Goal: Task Accomplishment & Management: Use online tool/utility

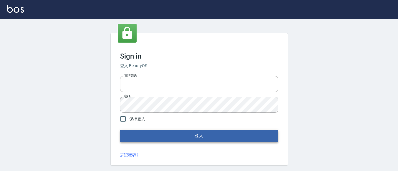
type input "0931911003"
click at [182, 136] on button "登入" at bounding box center [199, 136] width 158 height 12
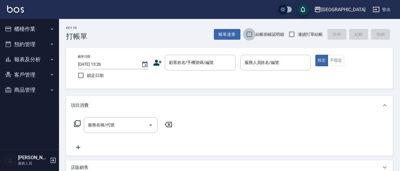
click at [250, 34] on input "結帳前確認明細" at bounding box center [249, 34] width 12 height 12
checkbox input "true"
click at [289, 35] on input "連續打單結帳" at bounding box center [292, 34] width 12 height 12
checkbox input "true"
click at [198, 63] on div "顧客姓名/手機號碼/編號 顧客姓名/手機號碼/編號" at bounding box center [200, 63] width 71 height 16
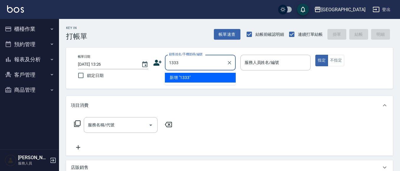
type input "1333"
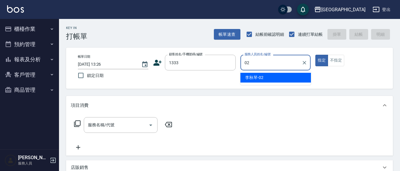
type input "[PERSON_NAME]-02"
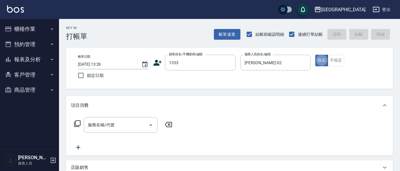
type button "true"
type input "202"
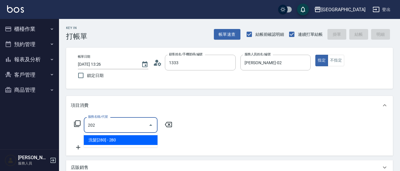
type input "[PERSON_NAME]/0932191005/1333"
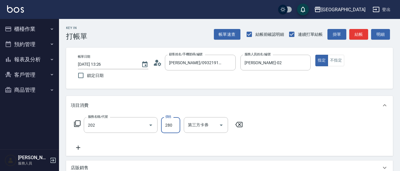
type input "洗髮[280](202)"
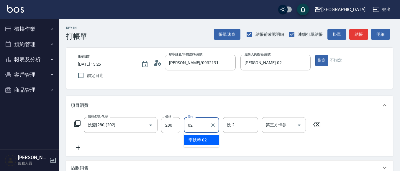
type input "[PERSON_NAME]-02"
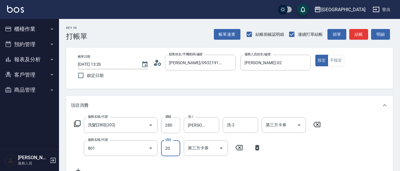
type input "潤絲(801)"
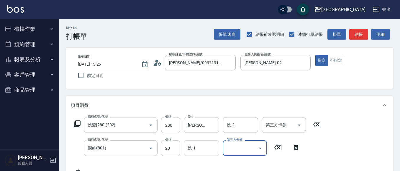
click at [202, 150] on input "洗-1" at bounding box center [201, 147] width 30 height 10
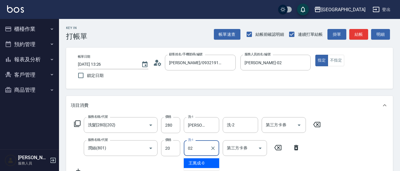
type input "[PERSON_NAME]-02"
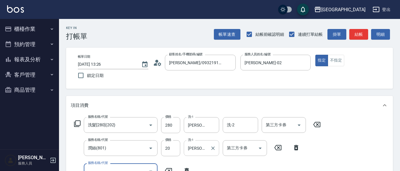
scroll to position [5, 0]
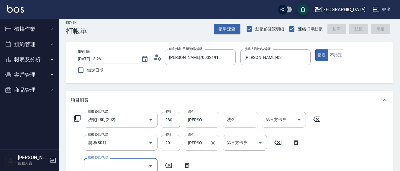
type input "[DATE] 13:27"
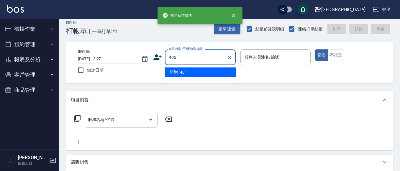
type input "405"
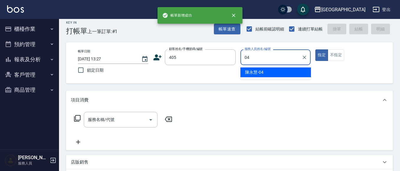
type input "[PERSON_NAME]-04"
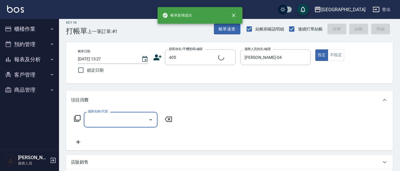
type input "[PERSON_NAME]/0936165149/405"
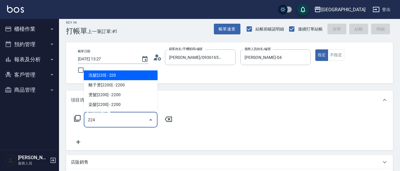
type input "洗髮(卡)230(224)"
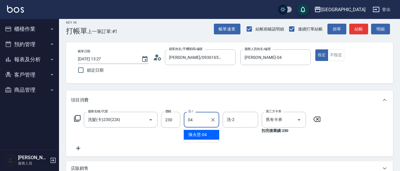
type input "[PERSON_NAME]-04"
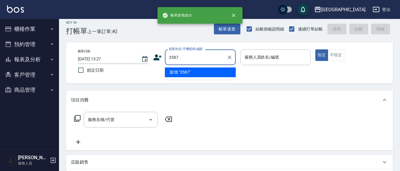
type input "3587"
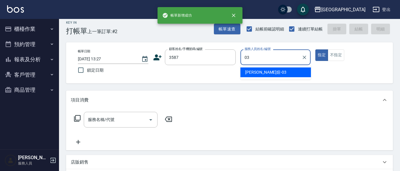
type input "[PERSON_NAME]媗-03"
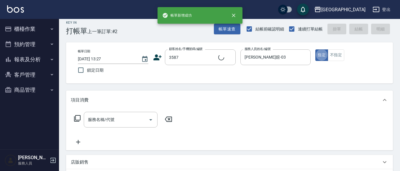
type input "[PERSON_NAME]/0933169955/3587"
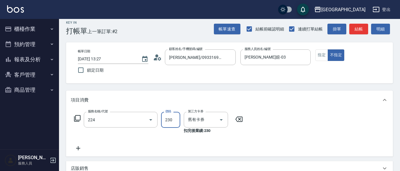
type input "洗髮(卡)230(224)"
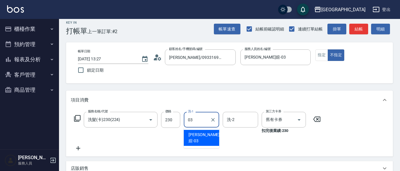
type input "[PERSON_NAME]媗-03"
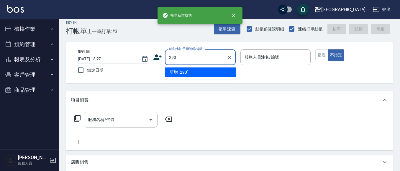
type input "290"
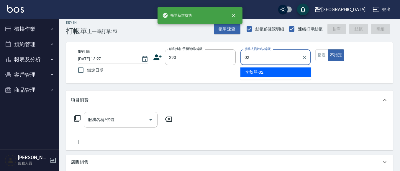
type input "[PERSON_NAME]-02"
type button "false"
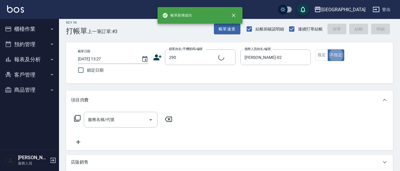
type input "[PERSON_NAME]/0989688802/290"
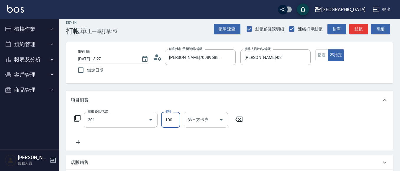
type input "洗髮[100](201)"
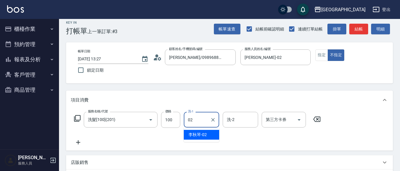
type input "[PERSON_NAME]-02"
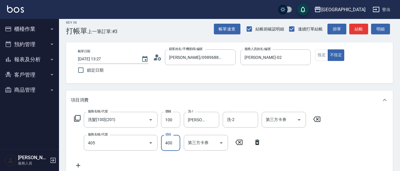
type input "剪髮(400)(405)"
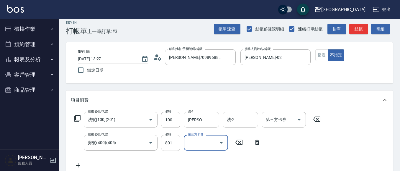
click at [176, 143] on input "801" at bounding box center [170, 143] width 19 height 16
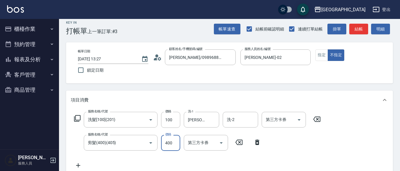
type input "400"
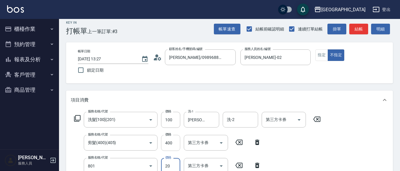
type input "潤絲(801)"
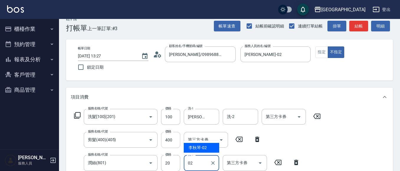
type input "[PERSON_NAME]-02"
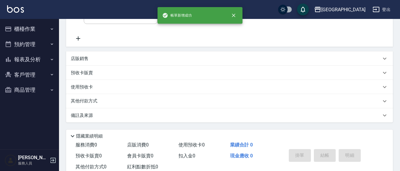
scroll to position [0, 0]
